Goal: Task Accomplishment & Management: Manage account settings

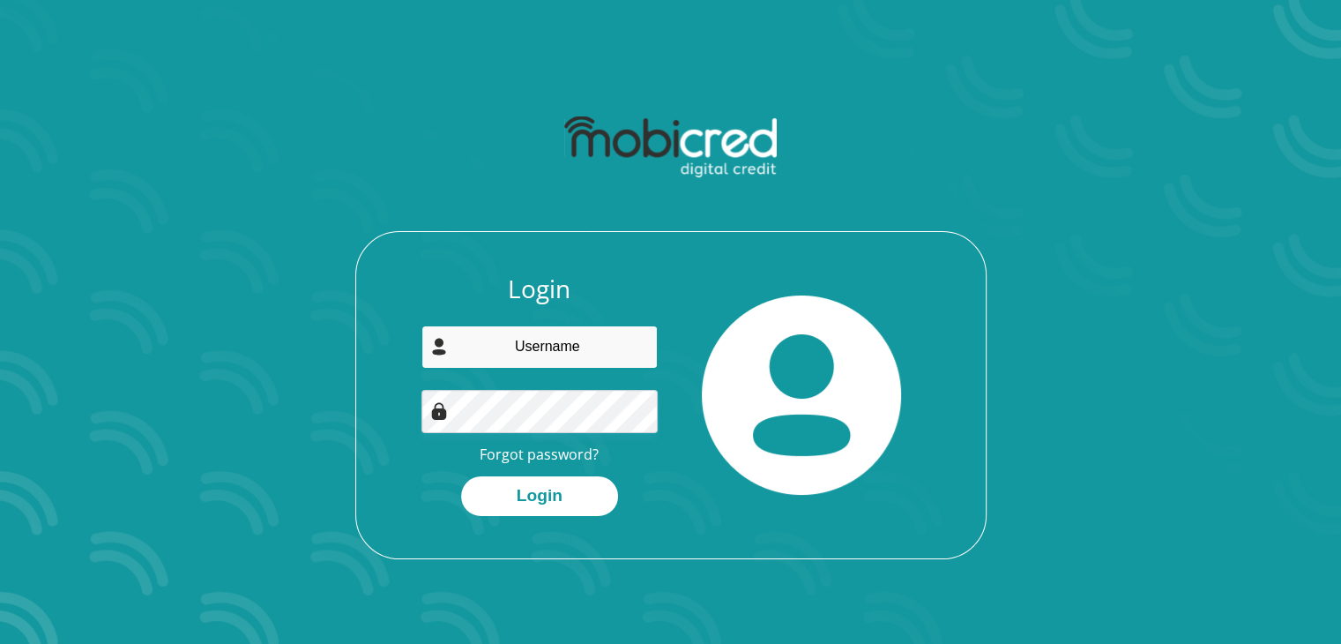
click at [580, 339] on input "email" at bounding box center [539, 346] width 236 height 43
type input "[PERSON_NAME][EMAIL_ADDRESS][DOMAIN_NAME]"
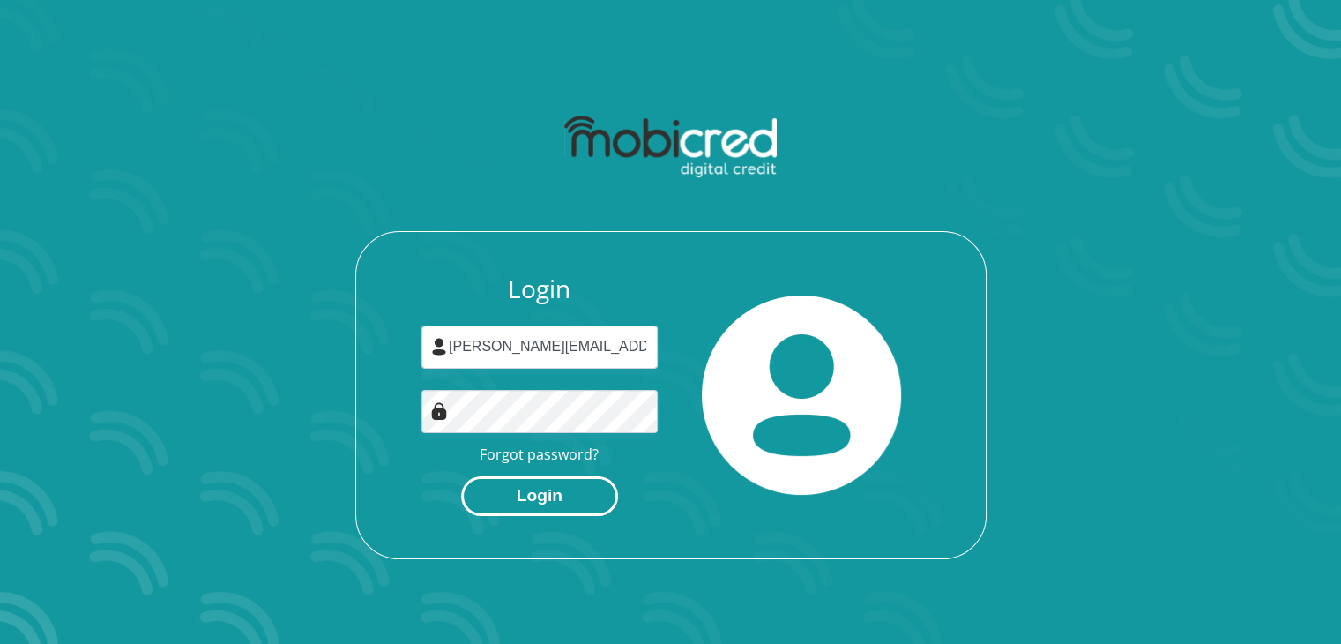
click at [560, 484] on button "Login" at bounding box center [539, 496] width 157 height 40
